Goal: Task Accomplishment & Management: Manage account settings

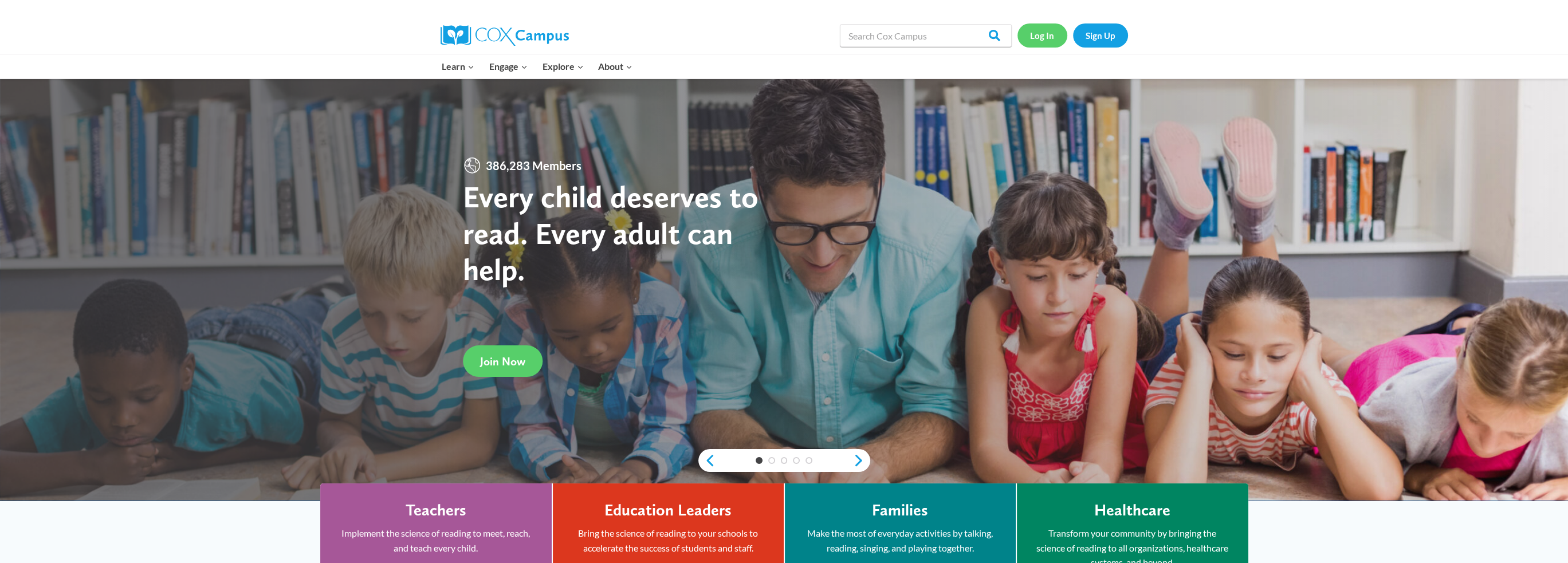
click at [1047, 40] on link "Log In" at bounding box center [1042, 35] width 50 height 23
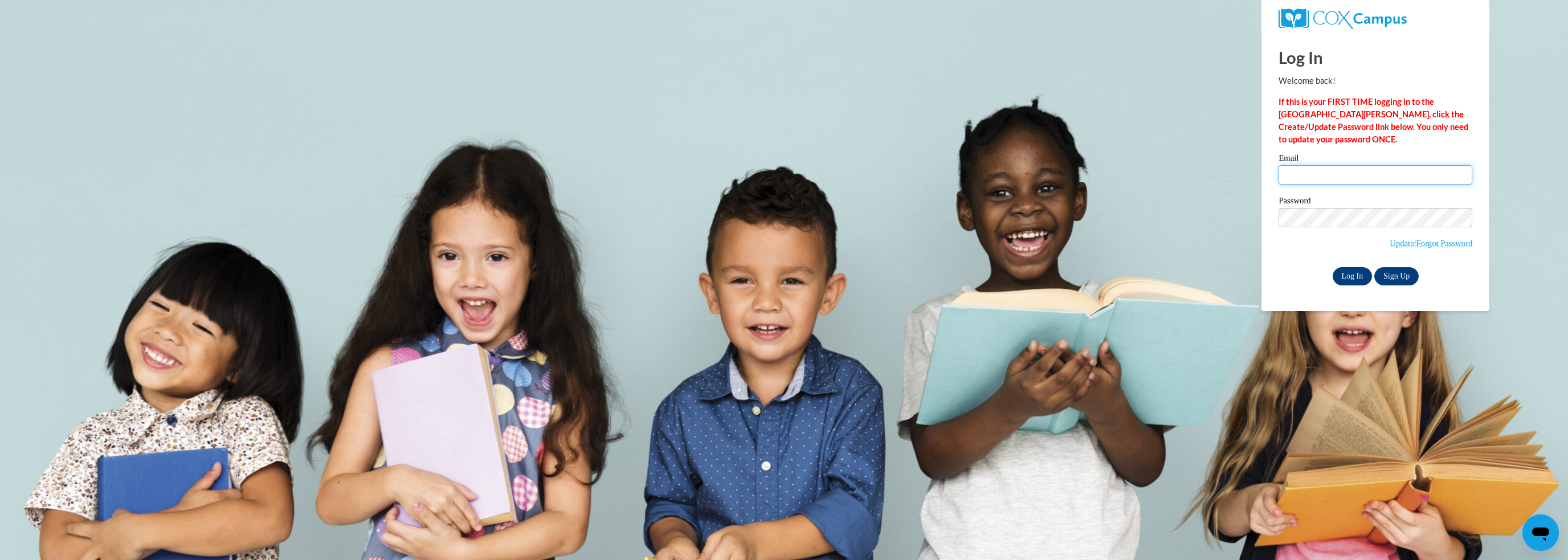
type input "tiffany.yango-au@k12.hi.us"
click at [1359, 275] on input "Log In" at bounding box center [1352, 276] width 40 height 18
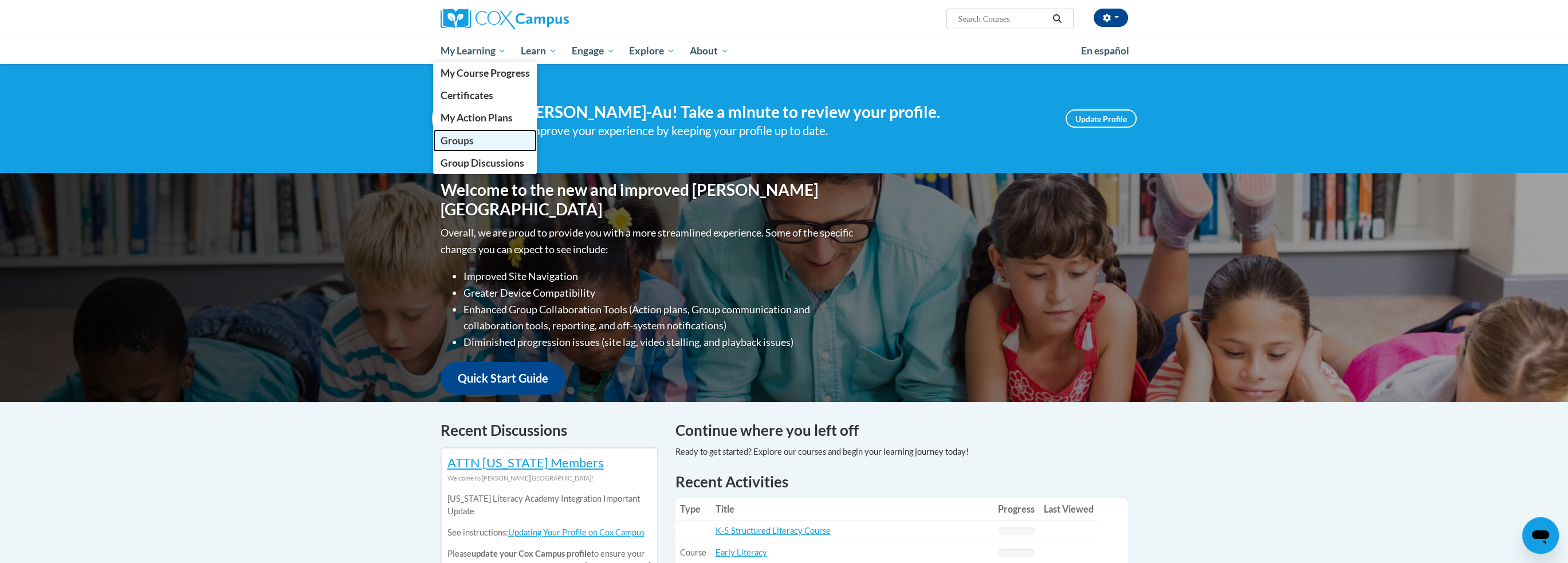
click at [473, 138] on span "Groups" at bounding box center [457, 140] width 33 height 12
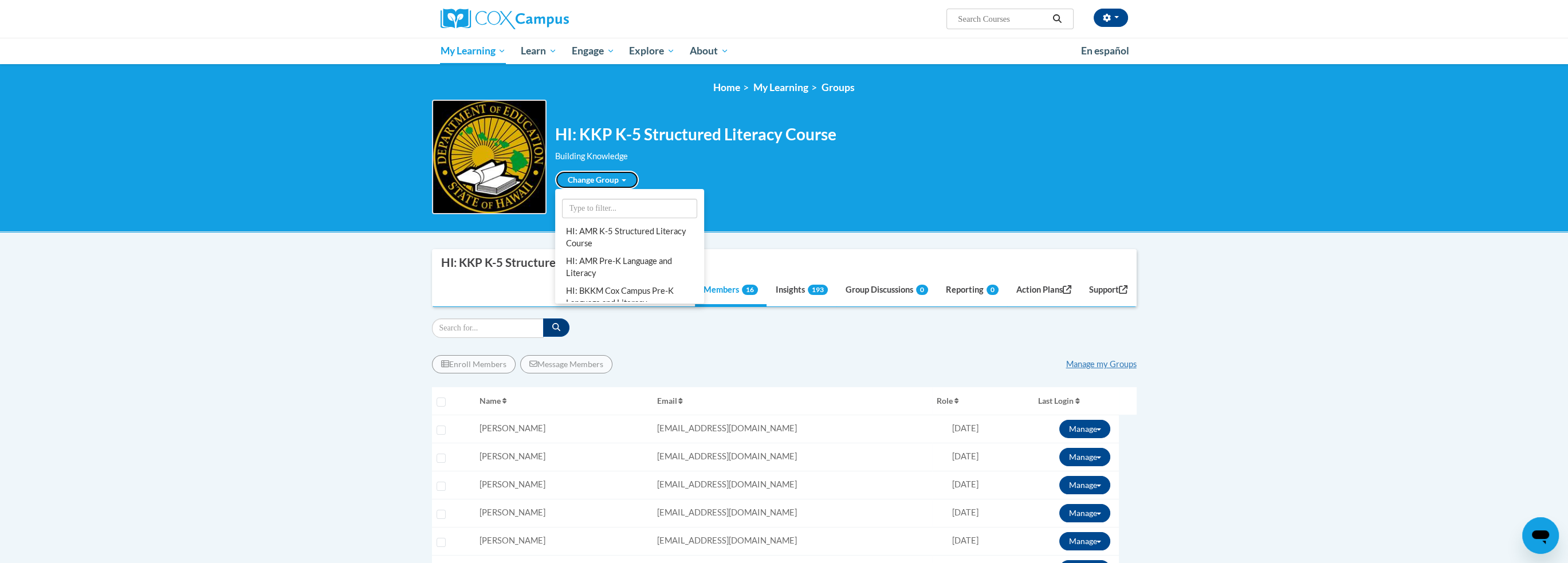
click at [627, 181] on link "Change Group" at bounding box center [597, 179] width 84 height 19
click at [632, 237] on link "HI: AMR K-5 Structured Literacy Course" at bounding box center [630, 238] width 144 height 30
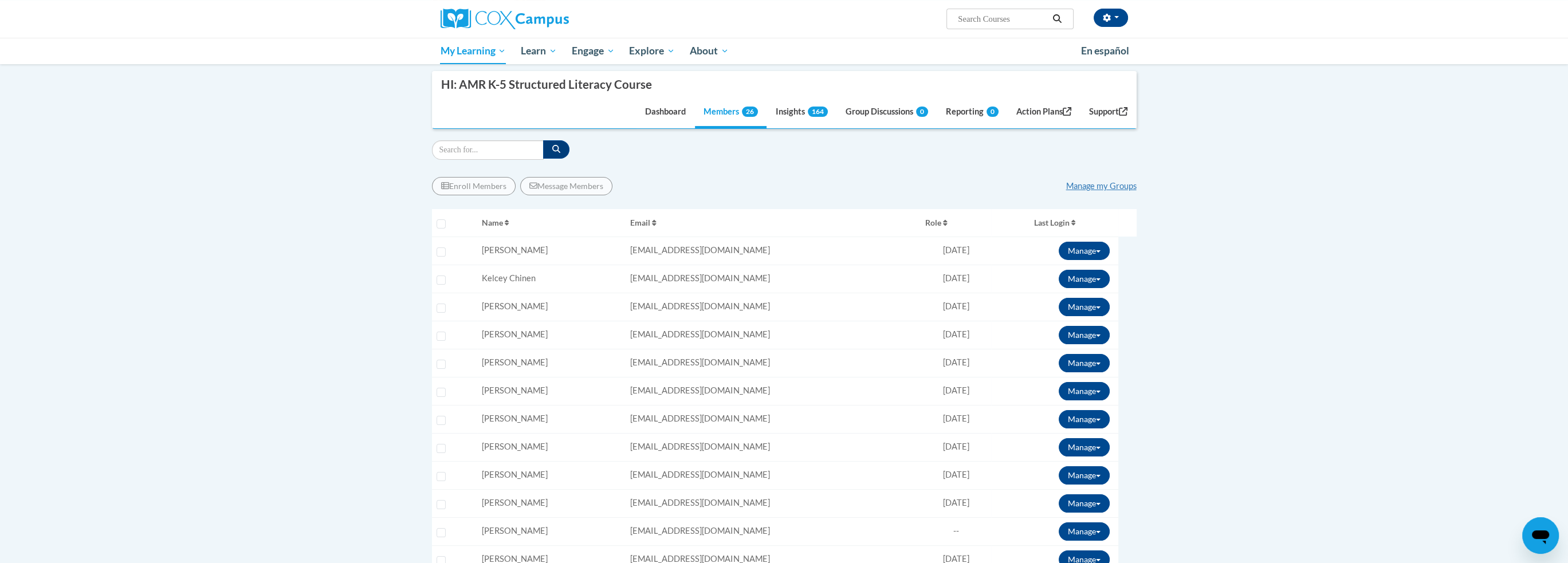
scroll to position [57, 0]
